Goal: Navigation & Orientation: Go to known website

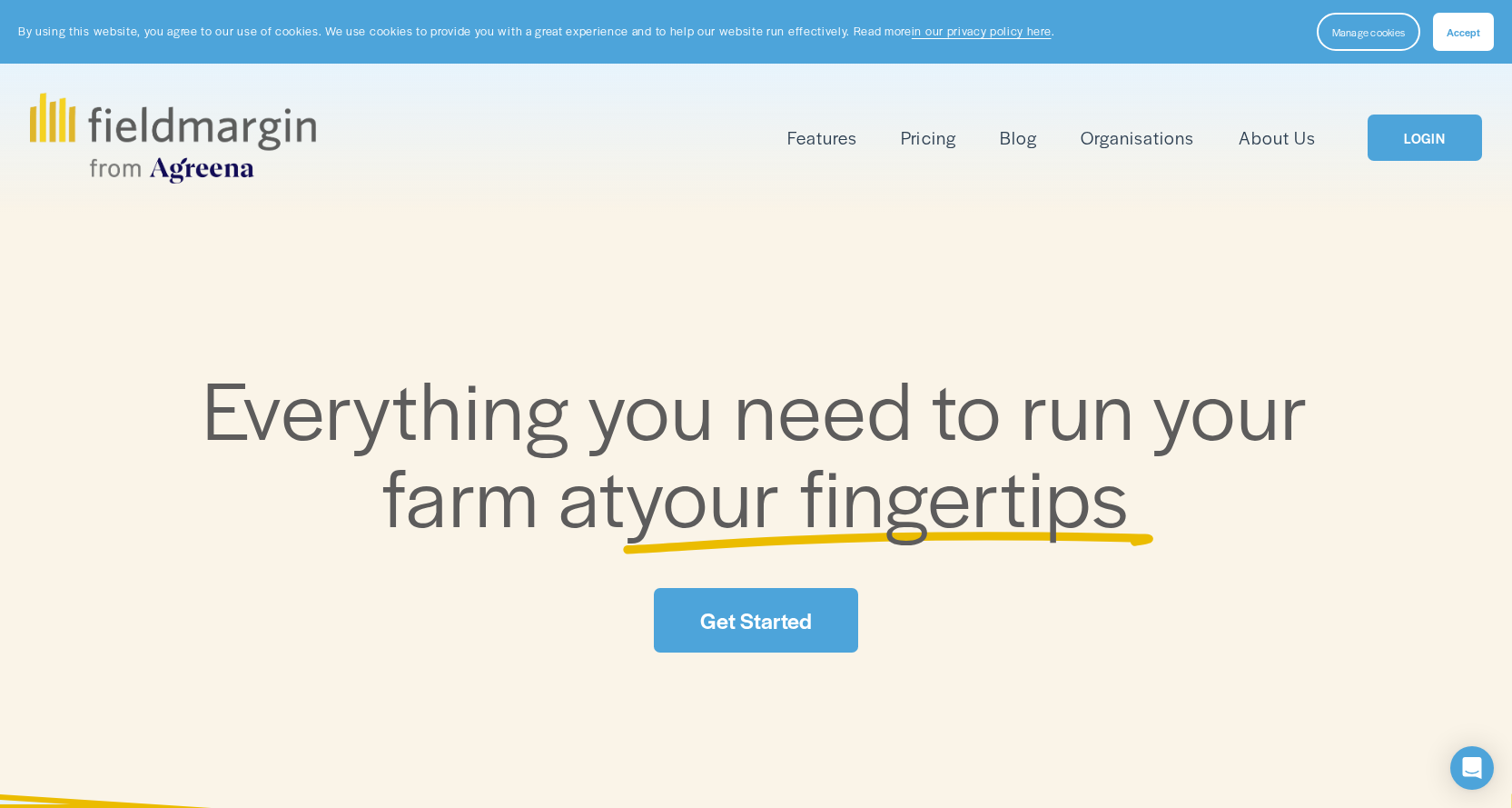
click at [1441, 145] on link "LOGIN" at bounding box center [1425, 137] width 114 height 46
click at [1467, 32] on span "Accept" at bounding box center [1464, 32] width 33 height 15
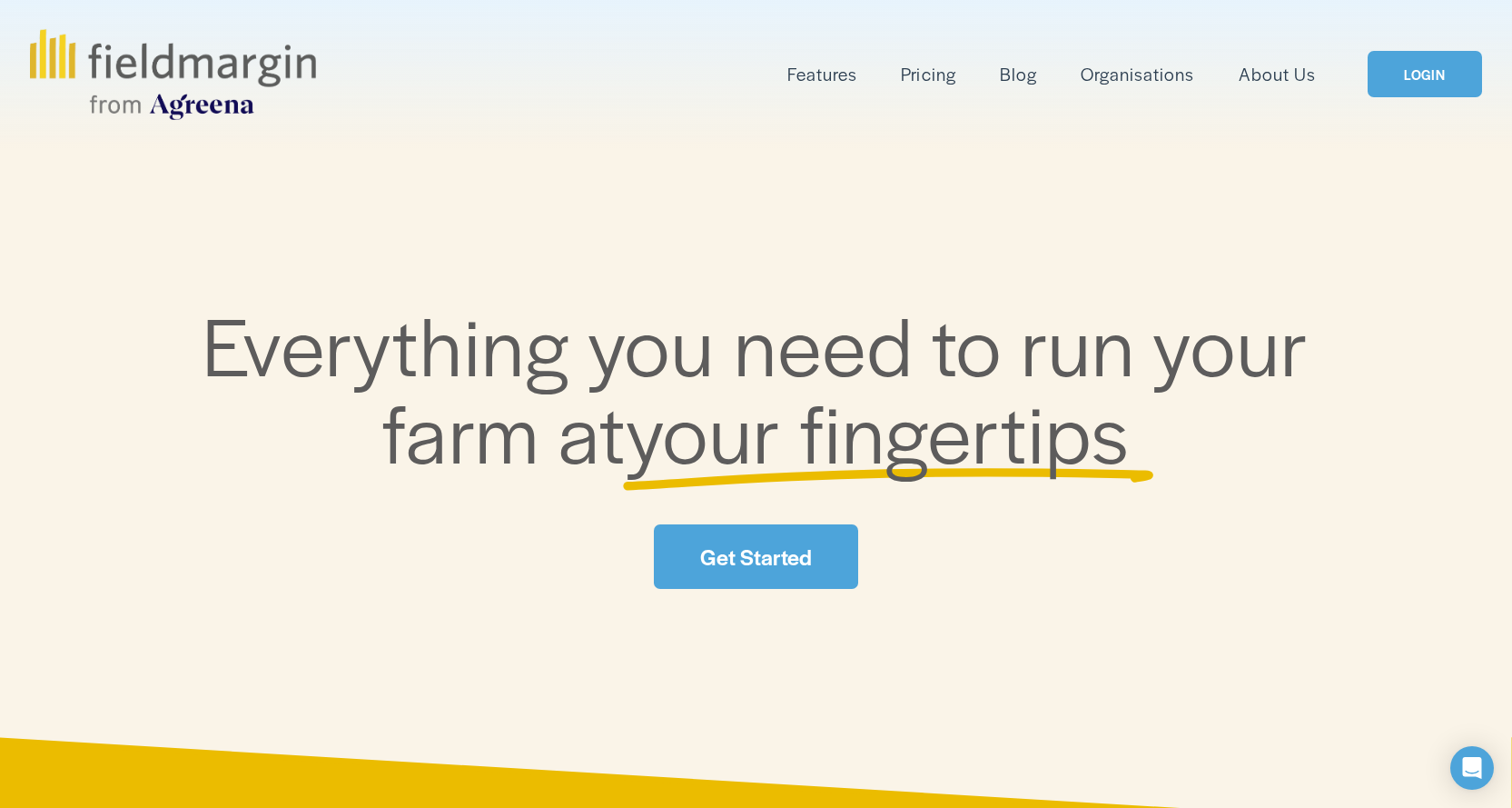
click at [1435, 68] on link "LOGIN" at bounding box center [1425, 74] width 114 height 46
click at [1417, 77] on link "LOGIN" at bounding box center [1425, 74] width 114 height 46
